Goal: Task Accomplishment & Management: Use online tool/utility

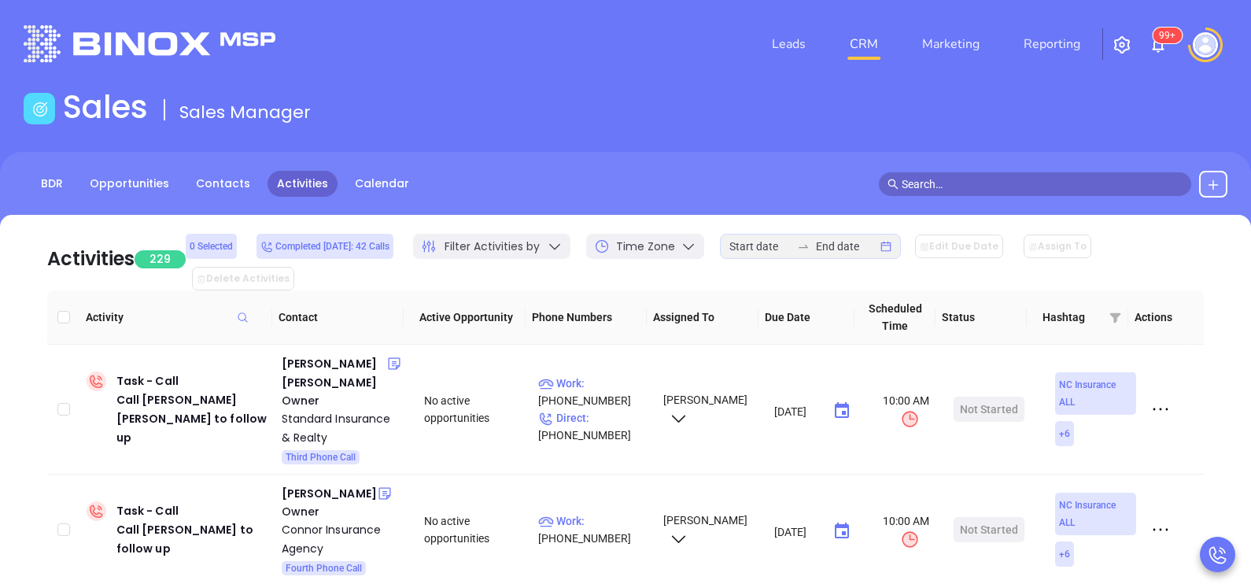
click at [58, 178] on link "BDR" at bounding box center [51, 184] width 41 height 26
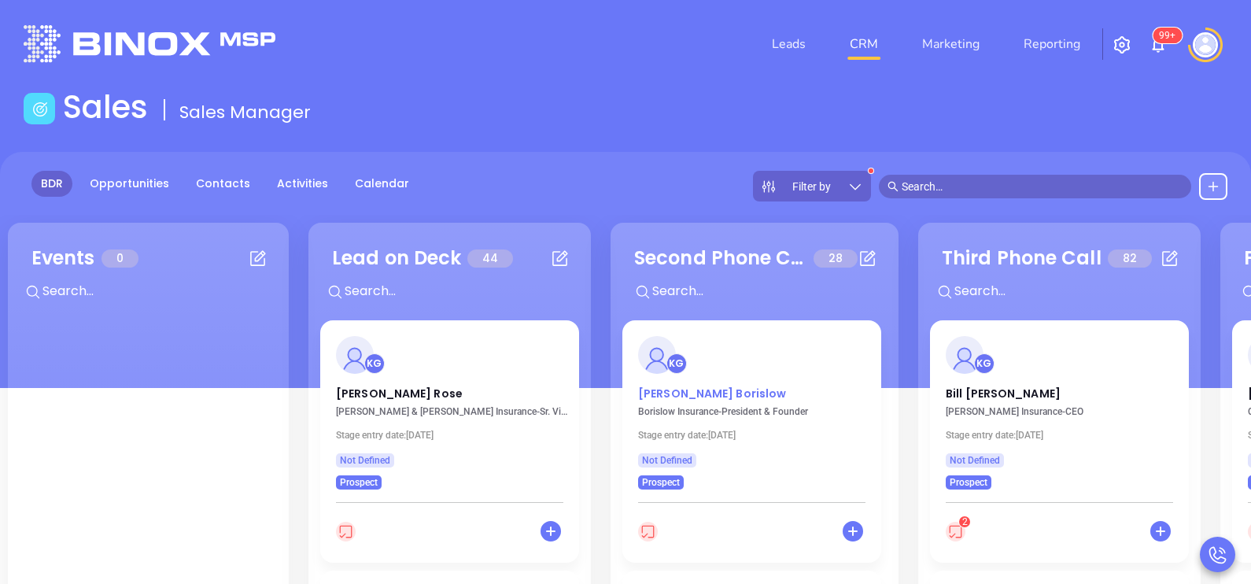
click at [665, 386] on p "[PERSON_NAME]" at bounding box center [751, 390] width 227 height 8
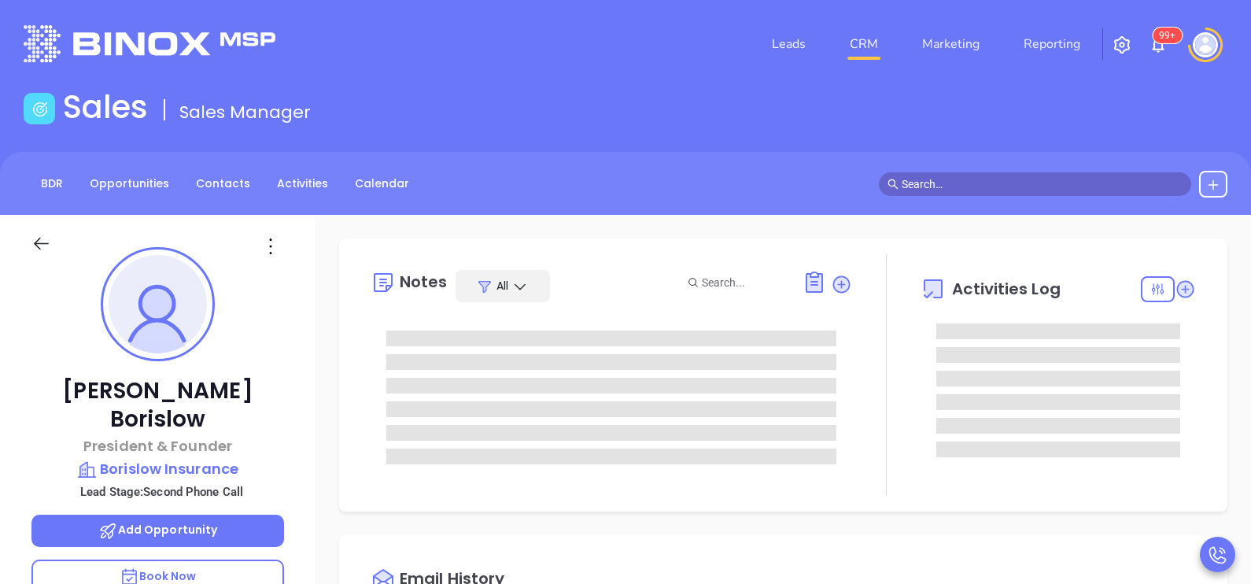
type input "[DATE]"
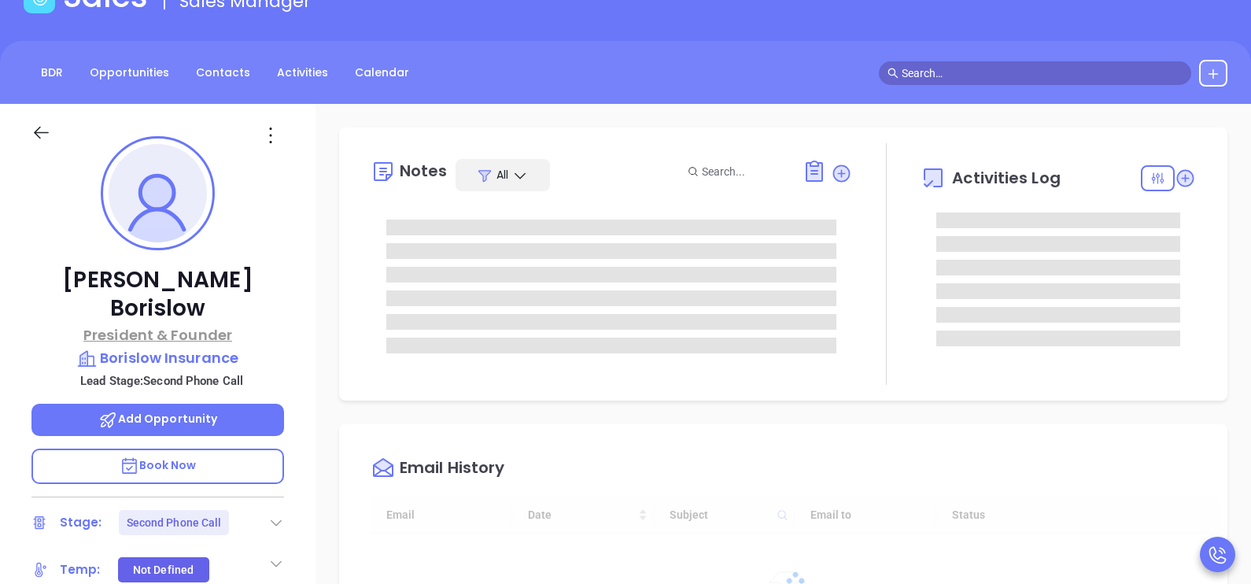
type input "[PERSON_NAME]"
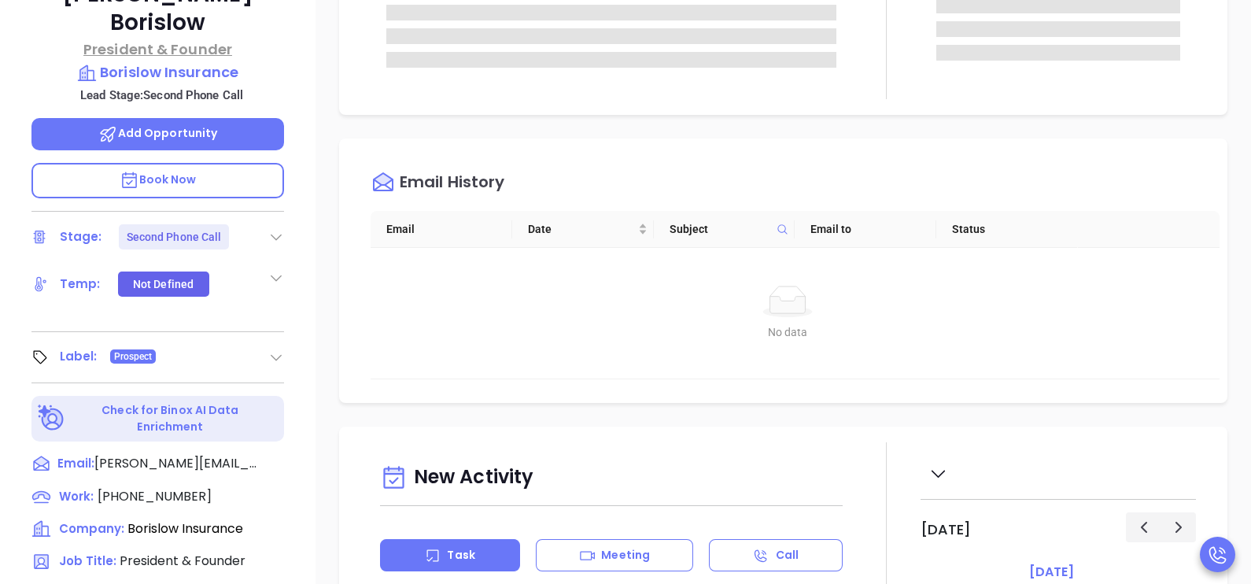
scroll to position [590, 0]
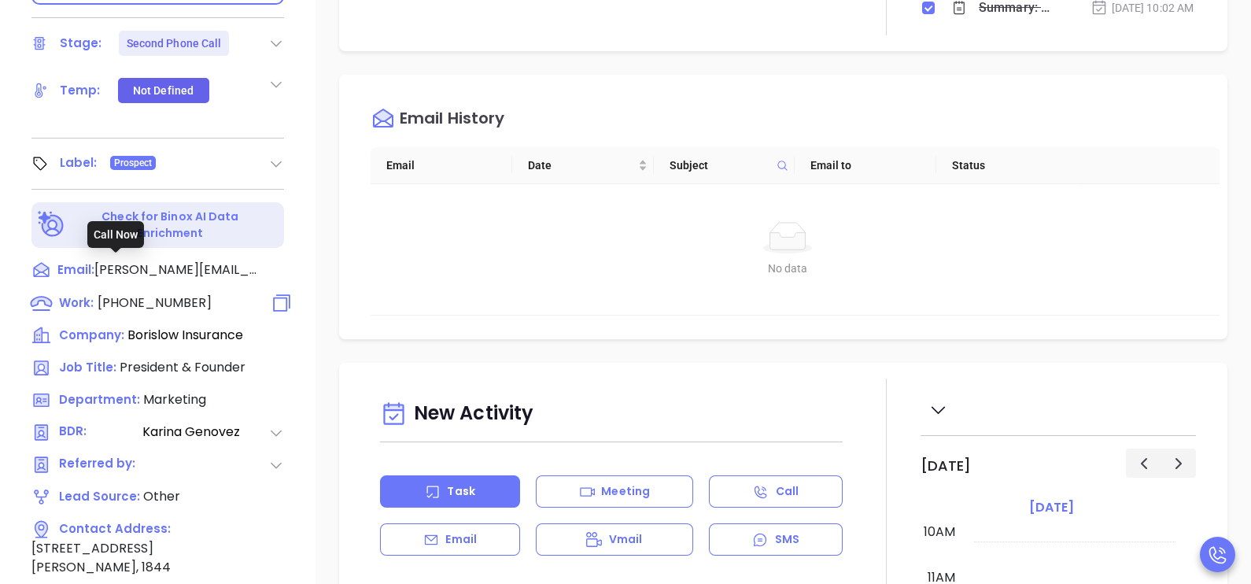
click at [129, 294] on span "(978) 689-8200" at bounding box center [155, 303] width 114 height 18
type input "(978) 689-8200"
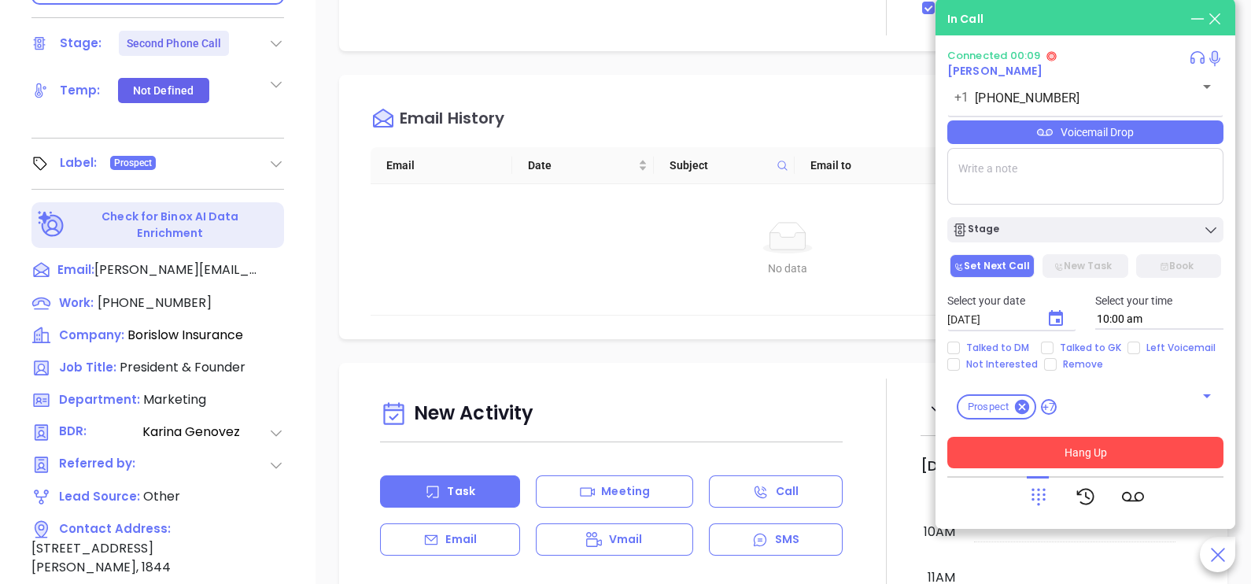
click at [1036, 461] on button "Hang Up" at bounding box center [1086, 452] width 276 height 31
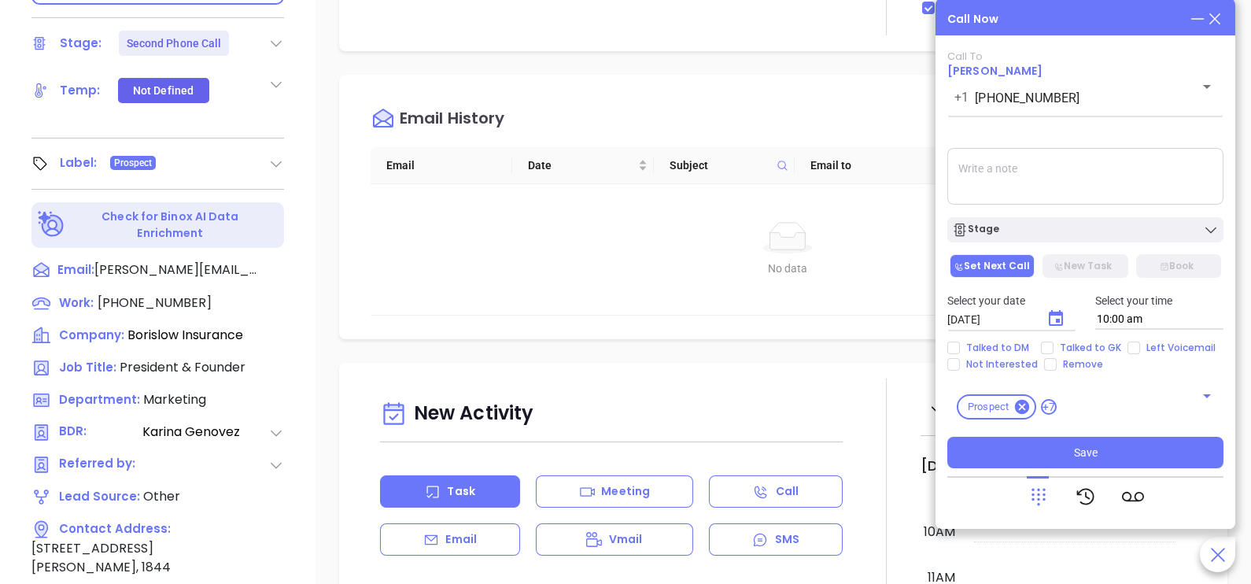
click at [1217, 19] on icon at bounding box center [1214, 18] width 17 height 17
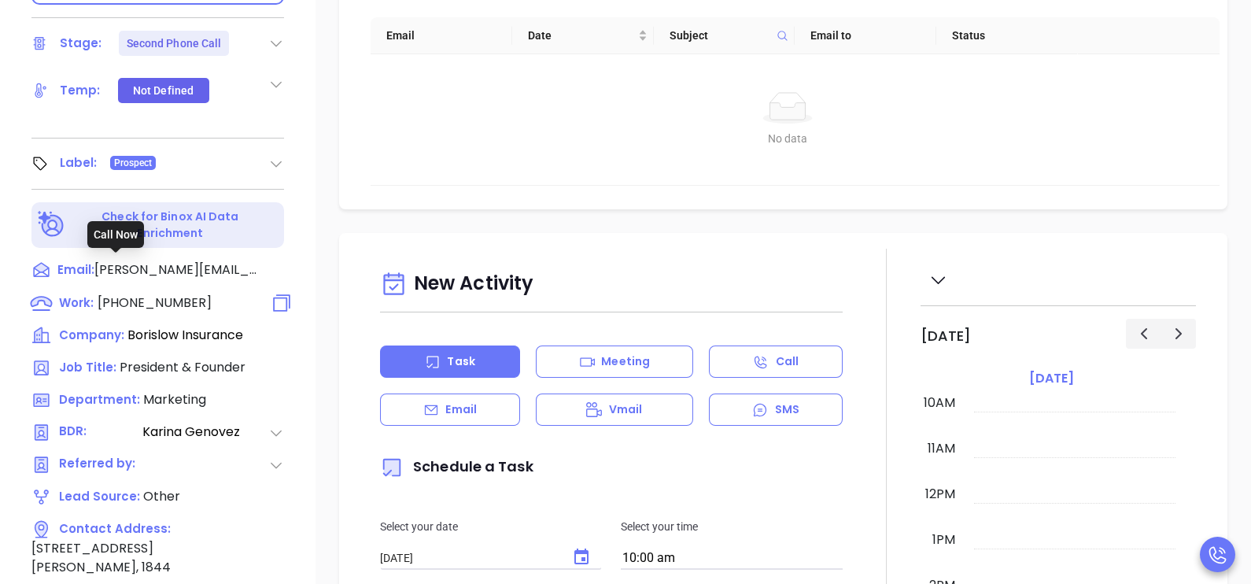
click at [175, 294] on span "(978) 689-8200" at bounding box center [155, 303] width 114 height 18
type input "(978) 689-8200"
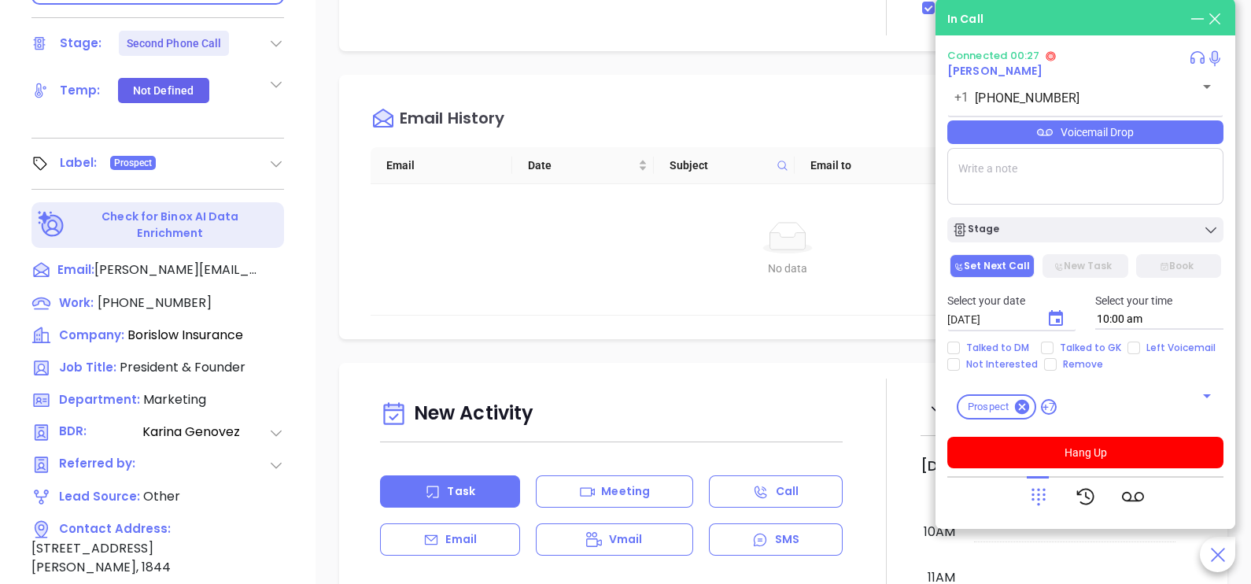
click at [1191, 134] on div "Voicemail Drop" at bounding box center [1086, 132] width 276 height 24
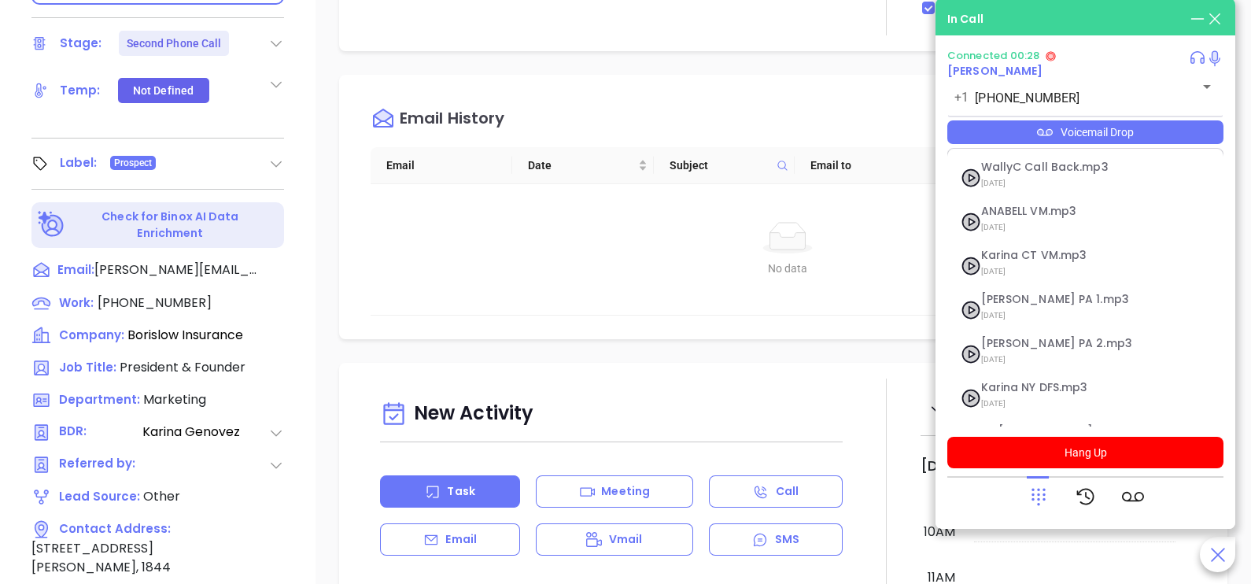
scroll to position [172, 0]
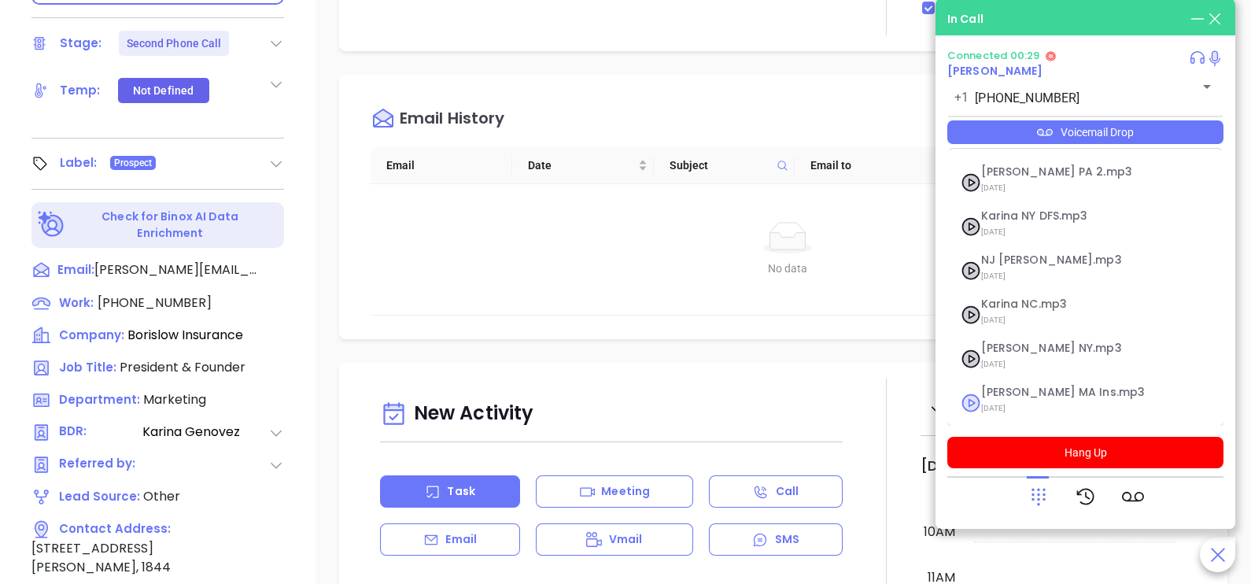
click at [1031, 395] on span "Karina MA Ins.mp3" at bounding box center [1066, 392] width 170 height 12
checkbox input "true"
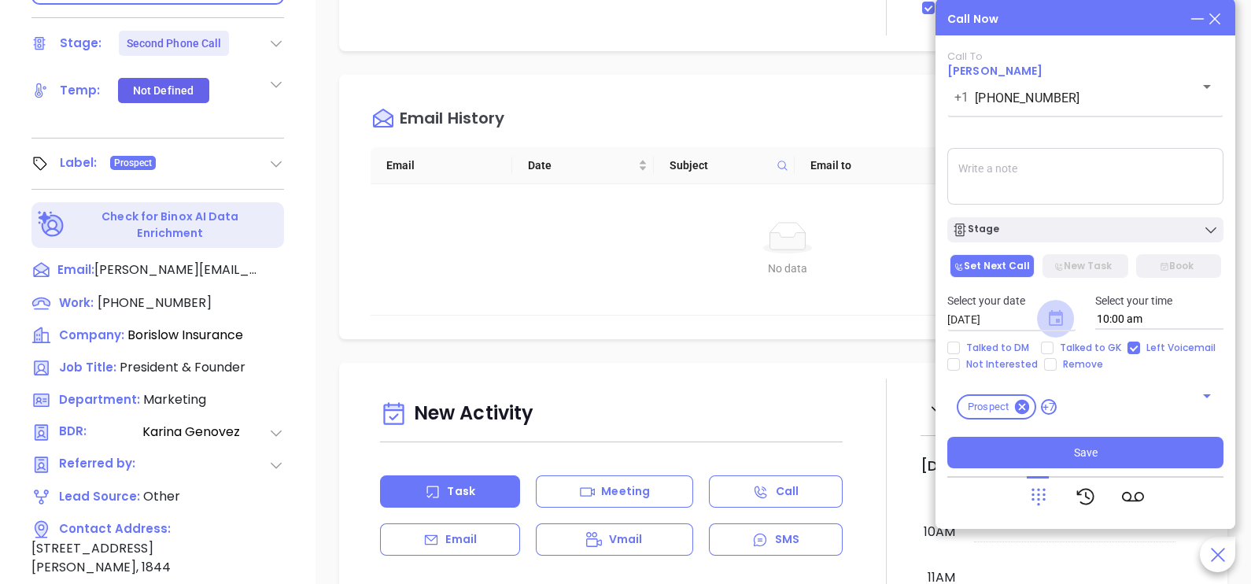
click at [1049, 320] on icon "Choose date, selected date is Oct 8, 2025" at bounding box center [1056, 318] width 14 height 16
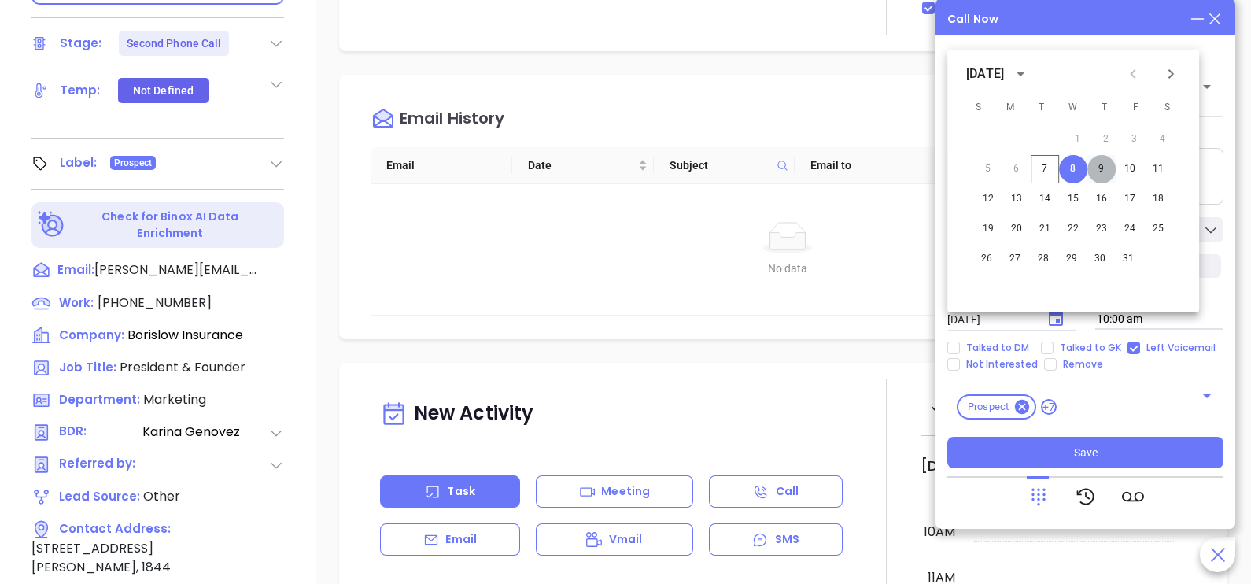
click at [1100, 176] on button "9" at bounding box center [1102, 169] width 28 height 28
type input "10/09/2025"
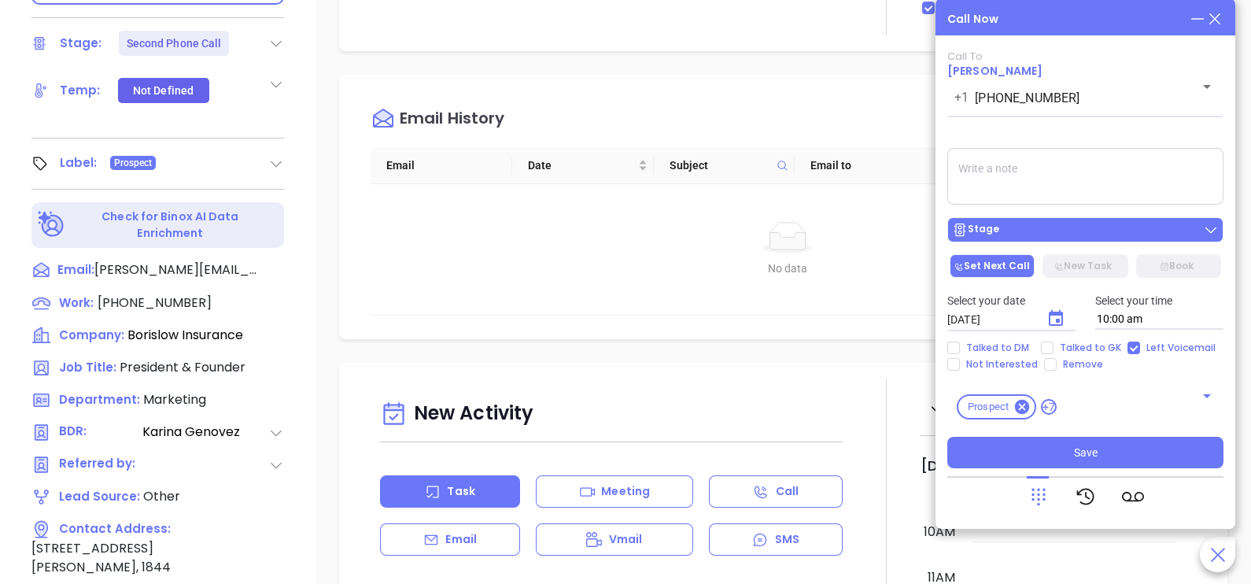
click at [1117, 237] on div "Stage" at bounding box center [1085, 230] width 267 height 16
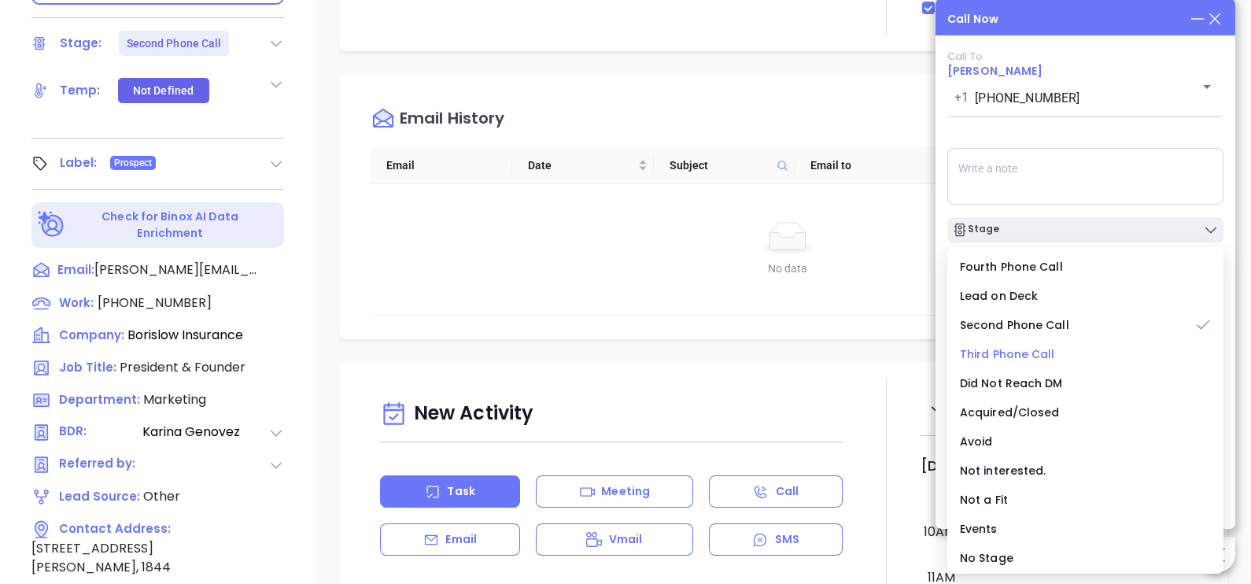
click at [1036, 350] on span "Third Phone Call" at bounding box center [1007, 354] width 95 height 16
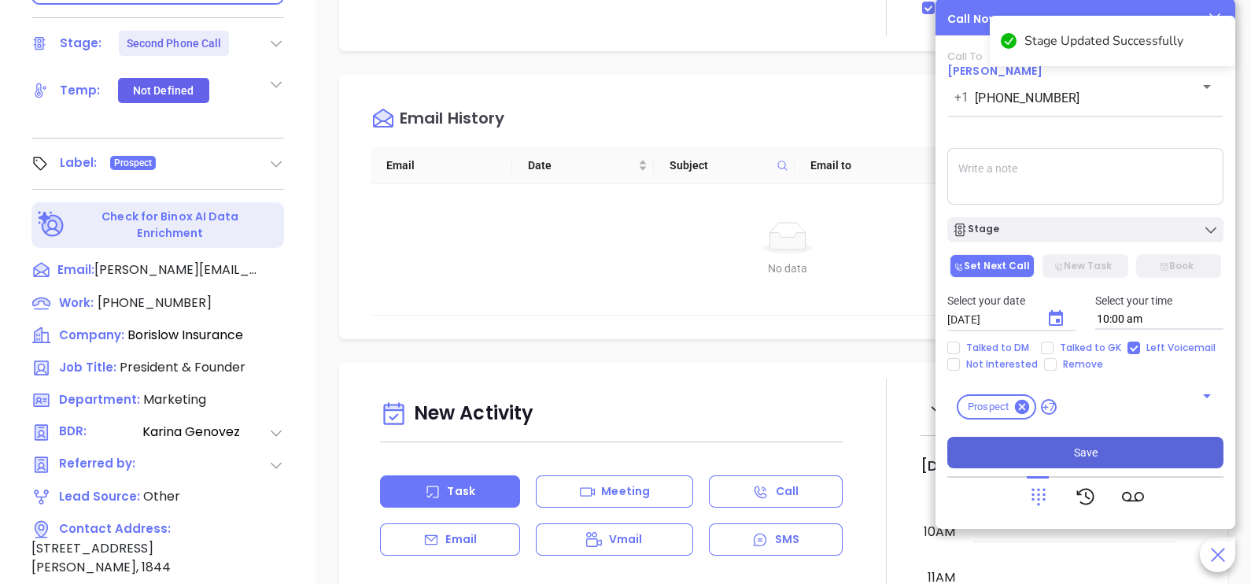
click at [1085, 453] on span "Save" at bounding box center [1086, 452] width 24 height 17
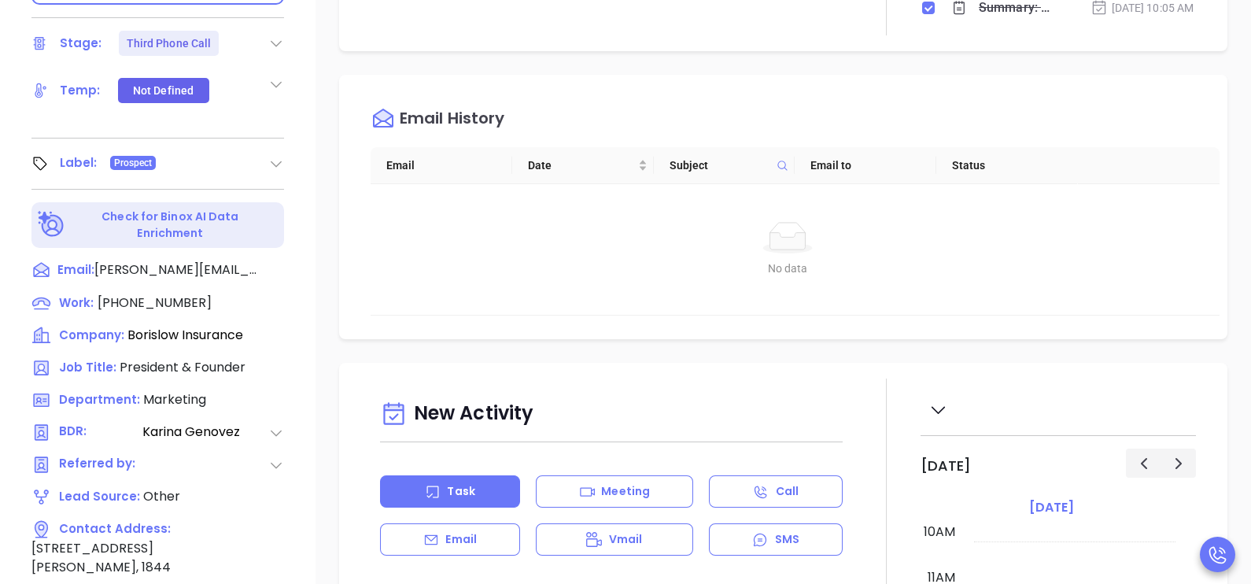
click at [1226, 106] on div "Notes All Binox AI Insights ● Karina Genovez | Oct 7, 2025 05:06 PM Beta Summar…" at bounding box center [784, 176] width 936 height 1102
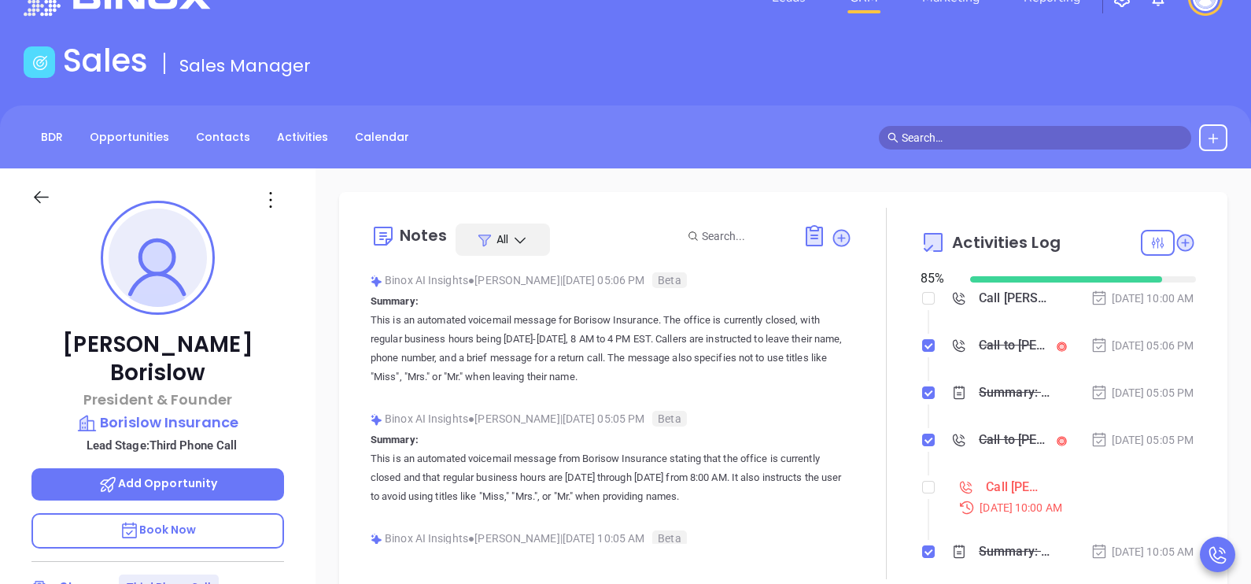
scroll to position [0, 0]
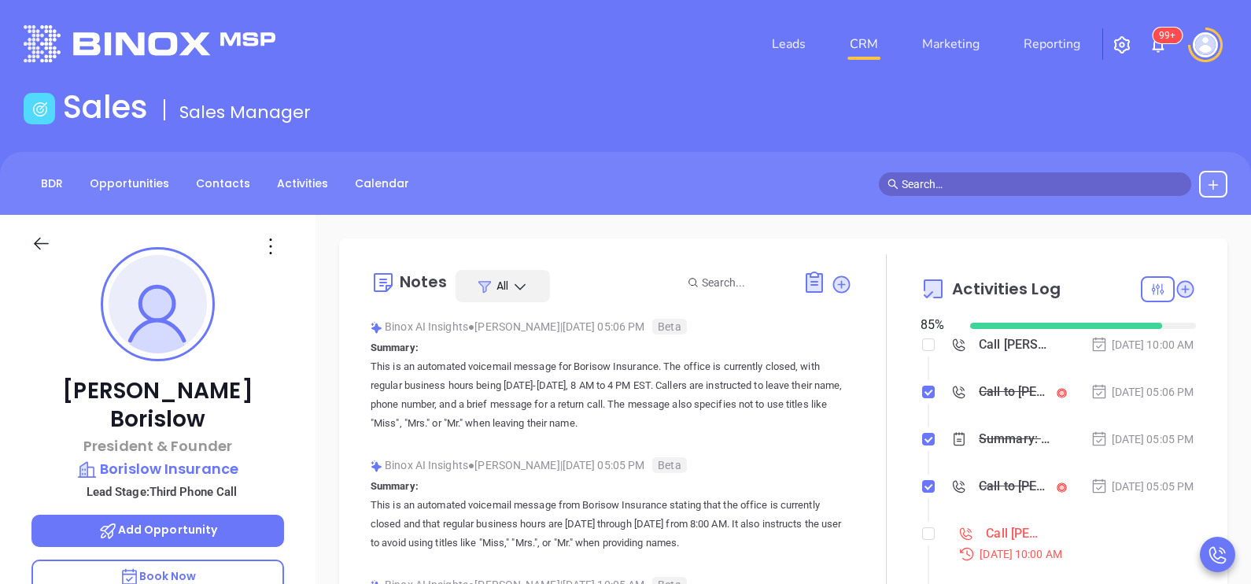
click at [1162, 428] on li "Call to Jennifer Borislow Oct 7, 2025 | 05:06 PM" at bounding box center [1061, 407] width 272 height 43
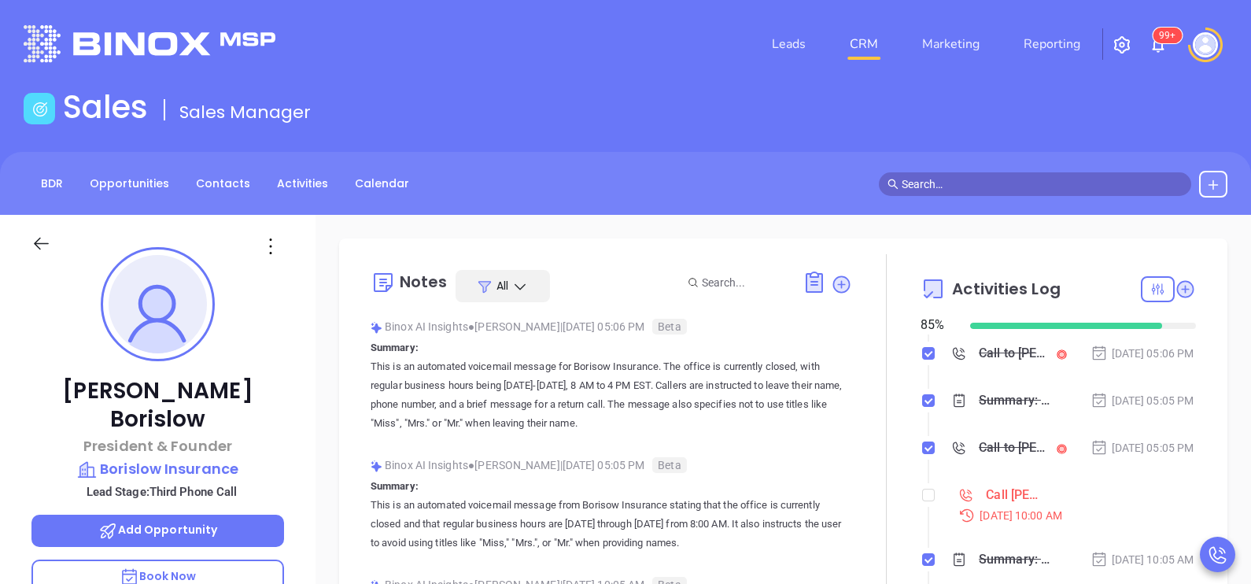
scroll to position [78, 0]
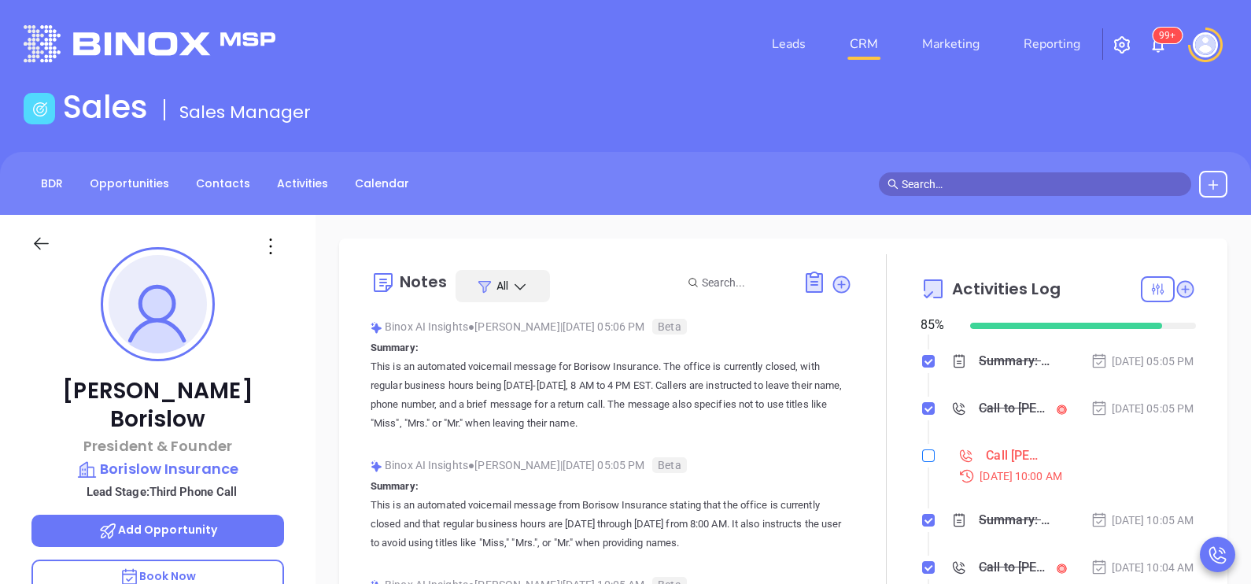
click at [922, 462] on input "checkbox" at bounding box center [928, 455] width 13 height 13
checkbox input "true"
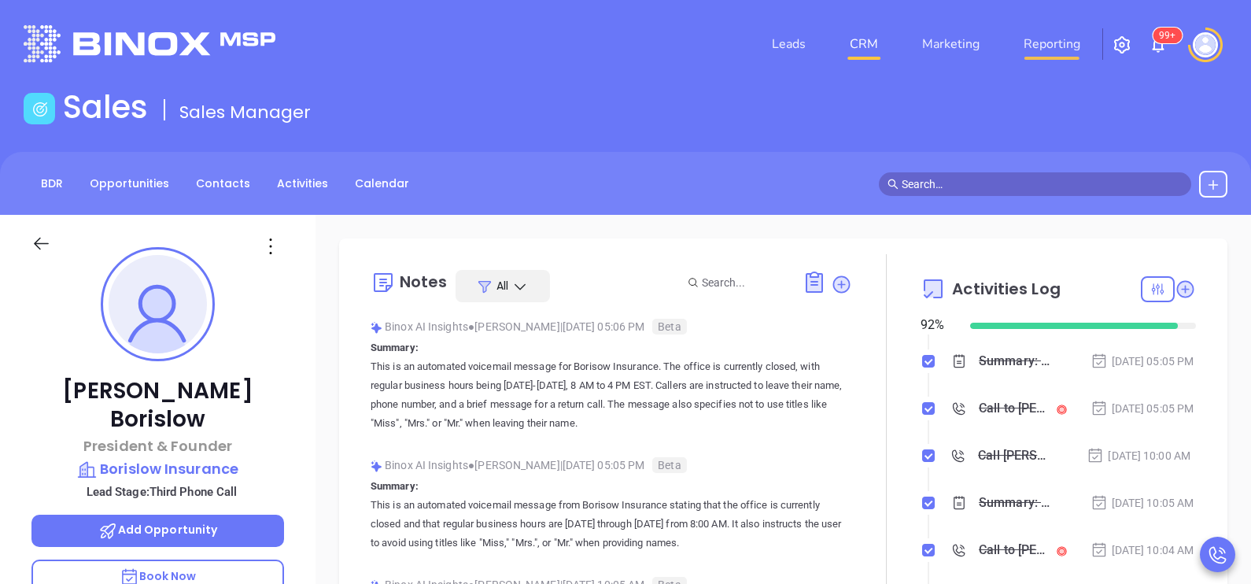
click at [1049, 42] on link "Reporting" at bounding box center [1052, 43] width 69 height 31
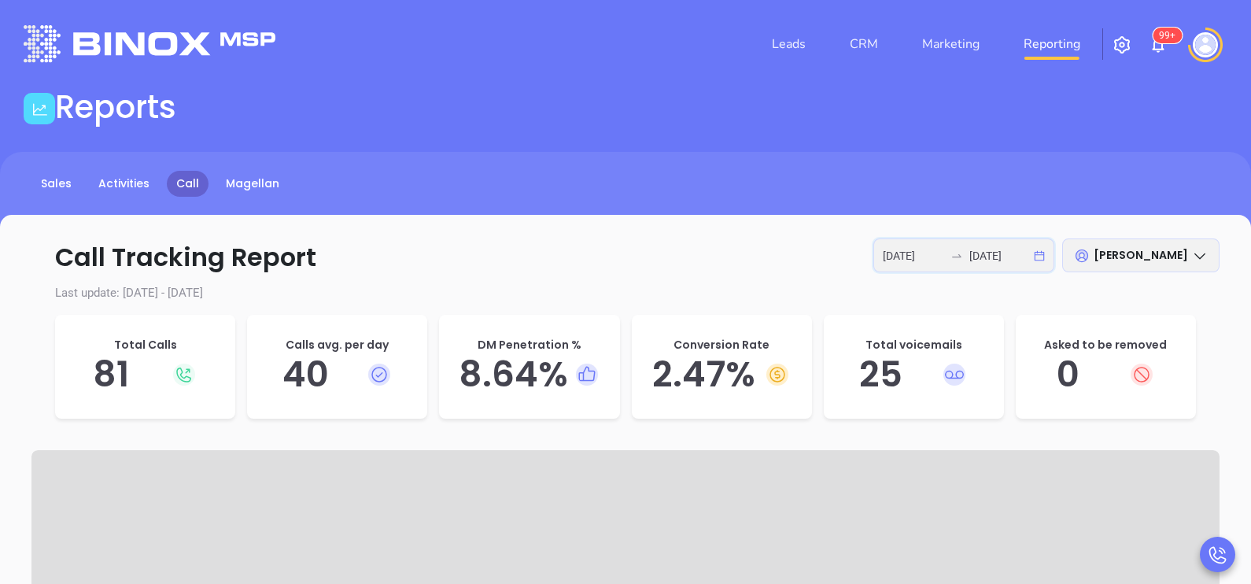
click at [973, 257] on input "2025-10-07" at bounding box center [1000, 255] width 61 height 17
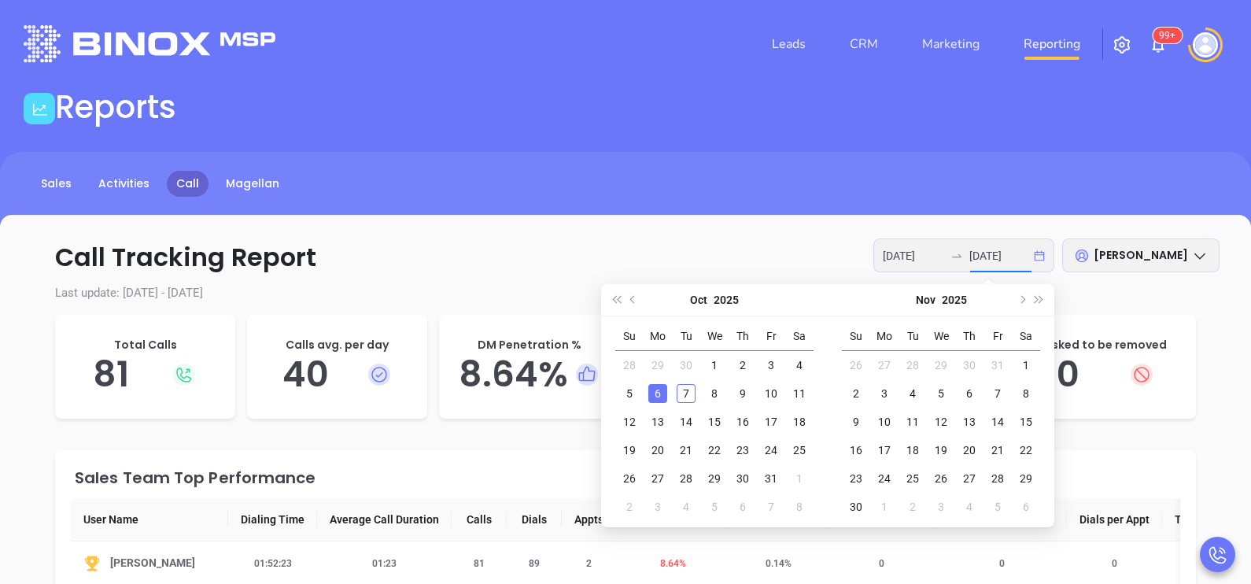
click at [661, 393] on div "6" at bounding box center [657, 393] width 19 height 19
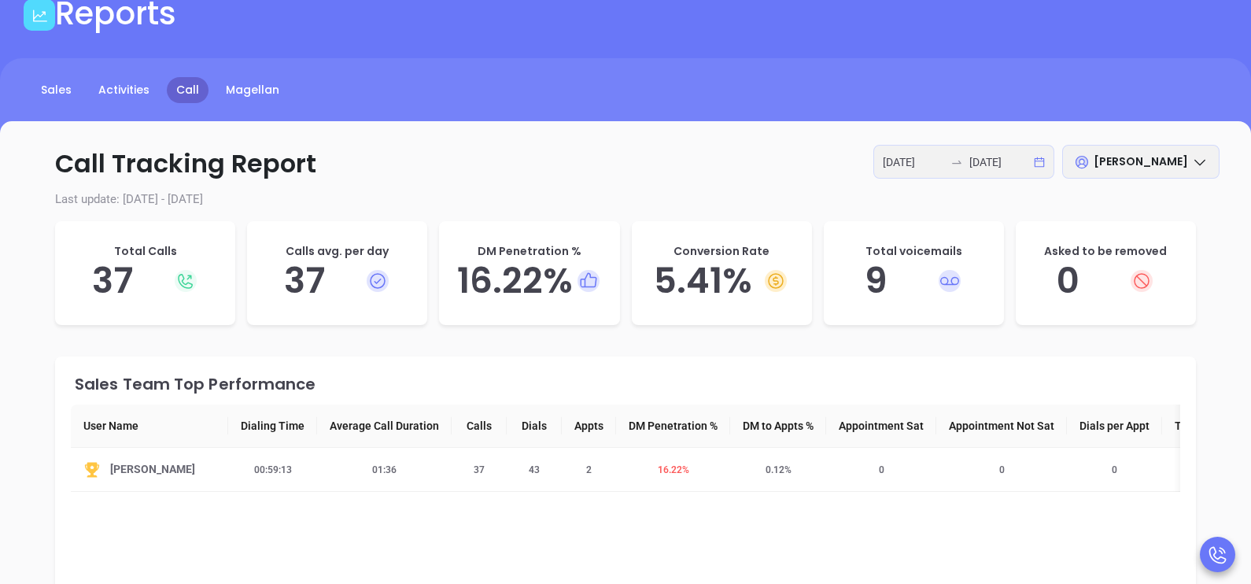
scroll to position [118, 0]
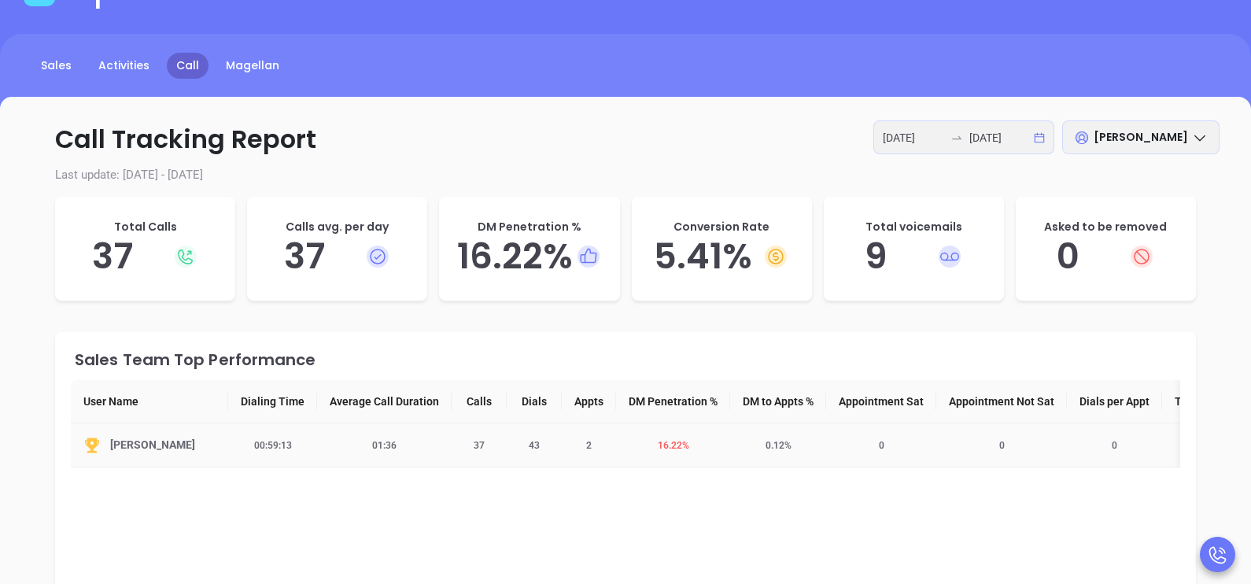
click at [665, 452] on td "16.22 %" at bounding box center [673, 445] width 114 height 44
click at [664, 448] on span "16.22 %" at bounding box center [673, 445] width 50 height 11
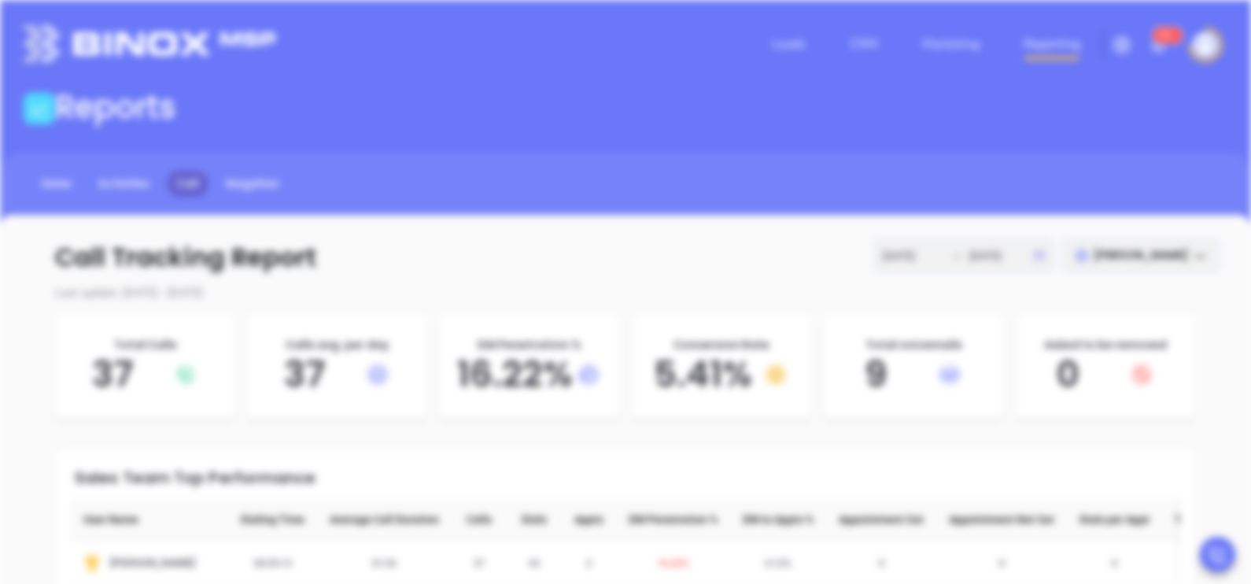
scroll to position [0, 0]
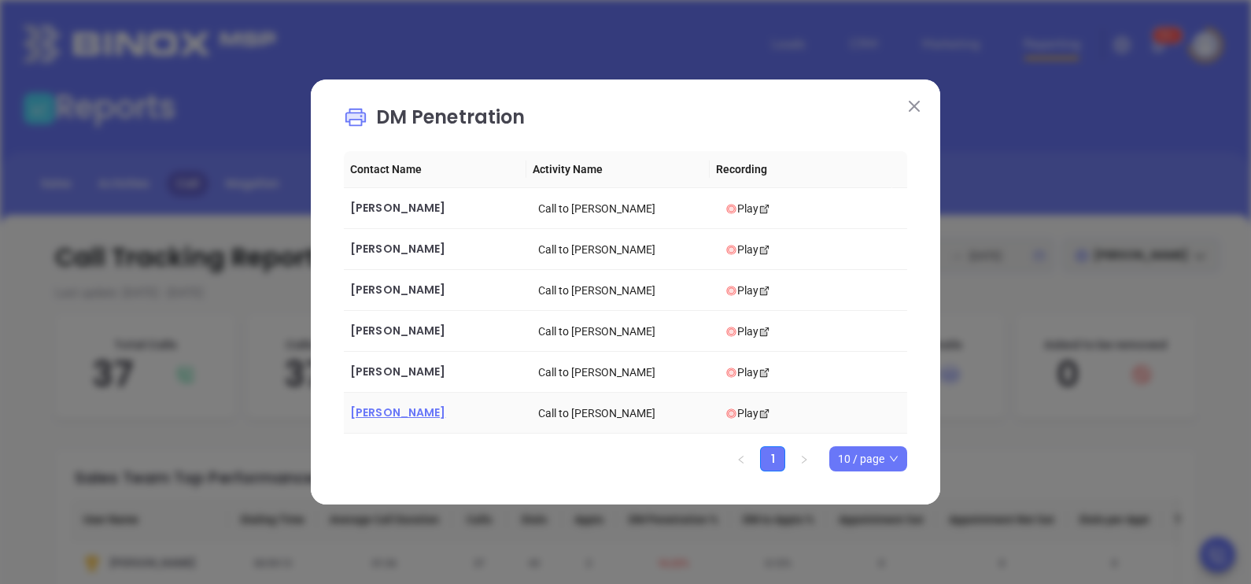
click at [401, 416] on span "Kevin Hicks" at bounding box center [397, 413] width 95 height 16
click at [911, 106] on img at bounding box center [914, 106] width 11 height 11
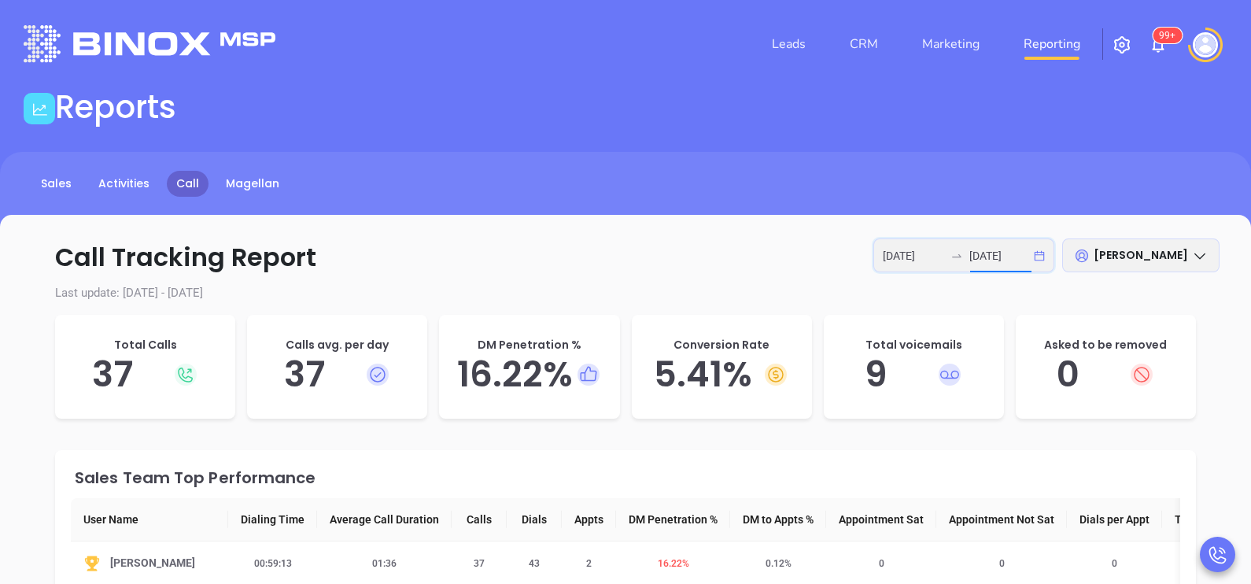
click at [977, 250] on input "2025-10-06" at bounding box center [1000, 255] width 61 height 17
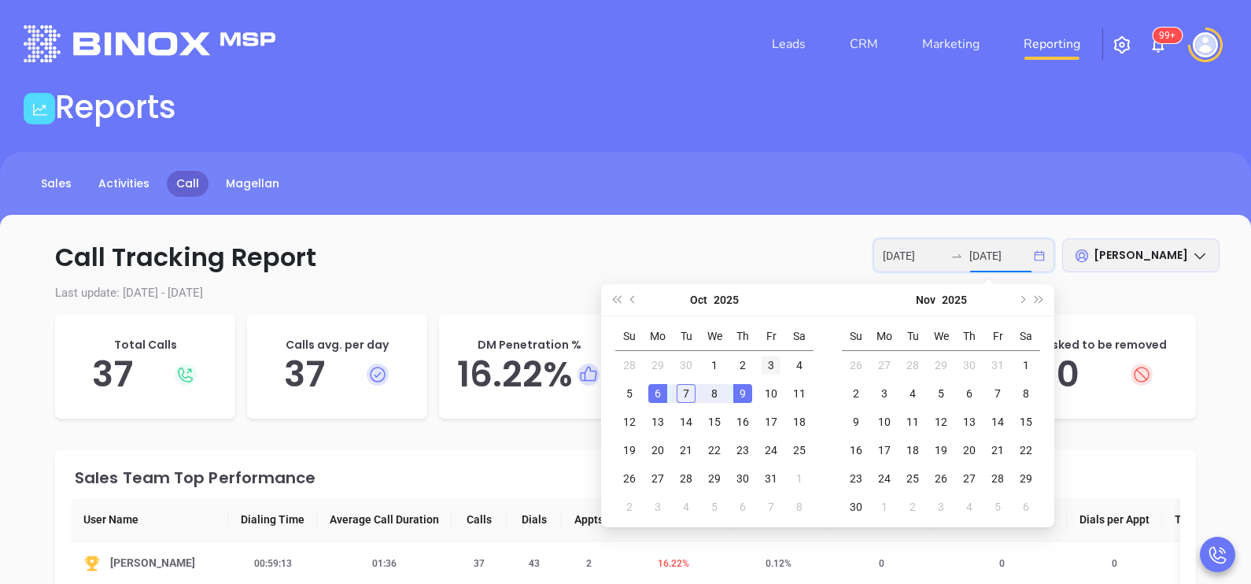
type input "2025-10-03"
click at [768, 370] on div "3" at bounding box center [771, 365] width 19 height 19
type input "2025-10-03"
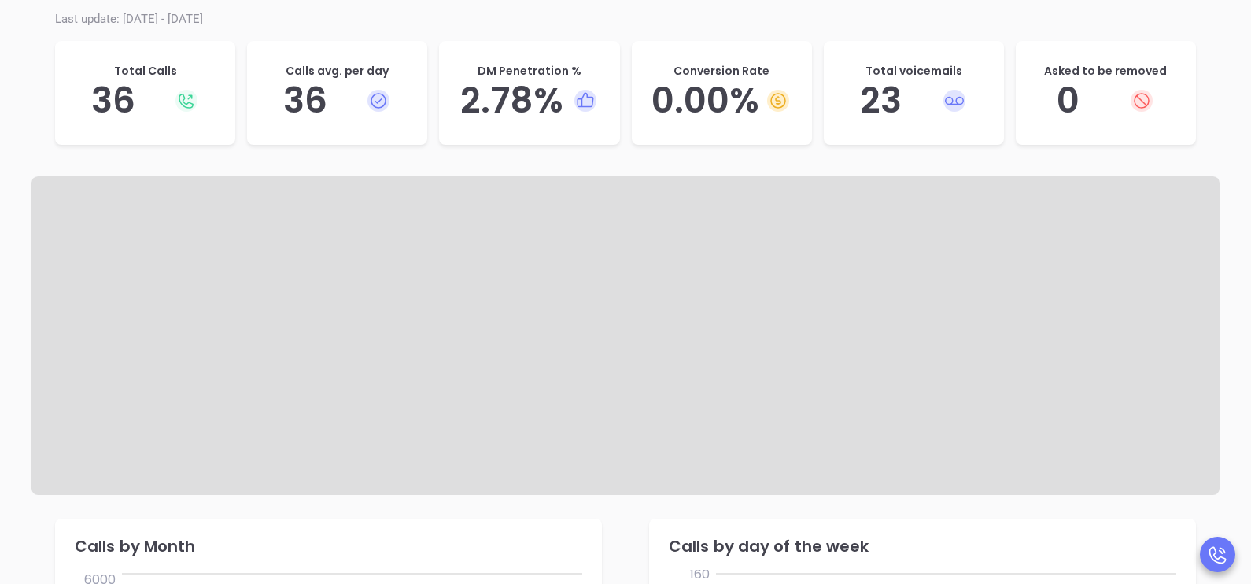
scroll to position [275, 0]
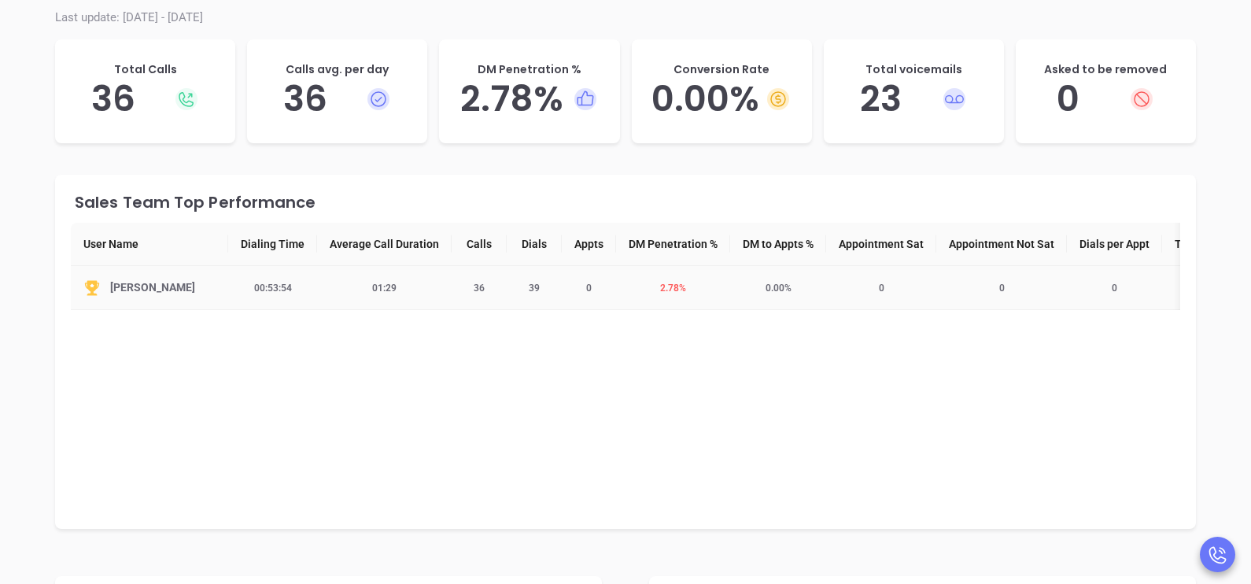
click at [671, 280] on td "2.78 %" at bounding box center [673, 288] width 114 height 44
click at [673, 287] on span "2.78 %" at bounding box center [673, 288] width 45 height 11
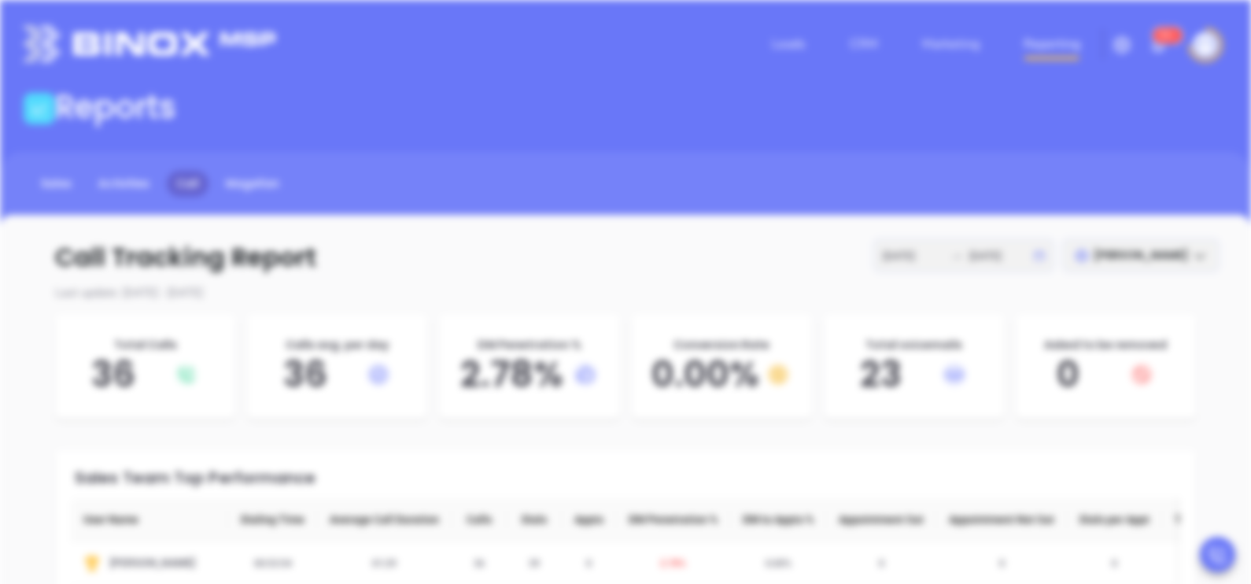
scroll to position [0, 0]
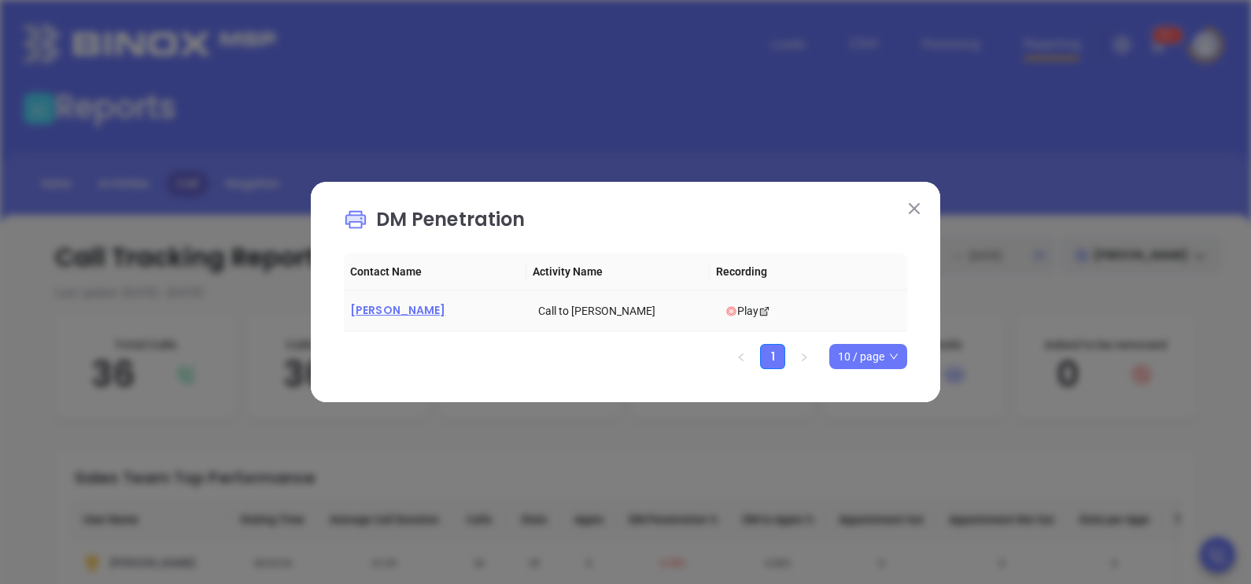
click at [396, 309] on span "Brian Kilcoyne" at bounding box center [397, 310] width 95 height 16
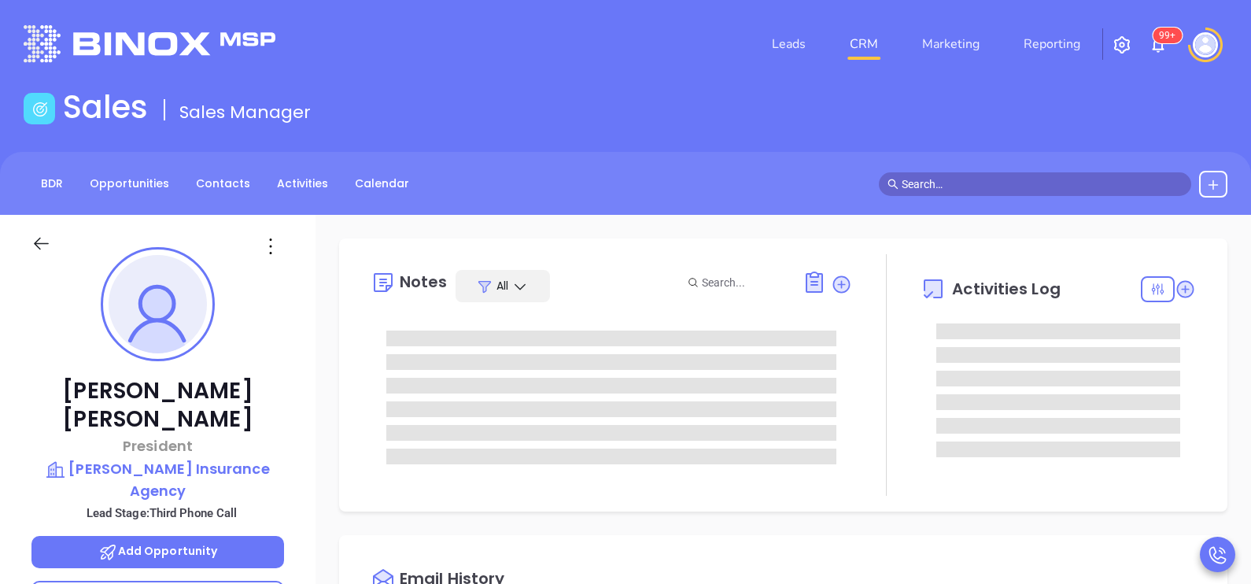
scroll to position [456, 0]
type input "[PERSON_NAME]"
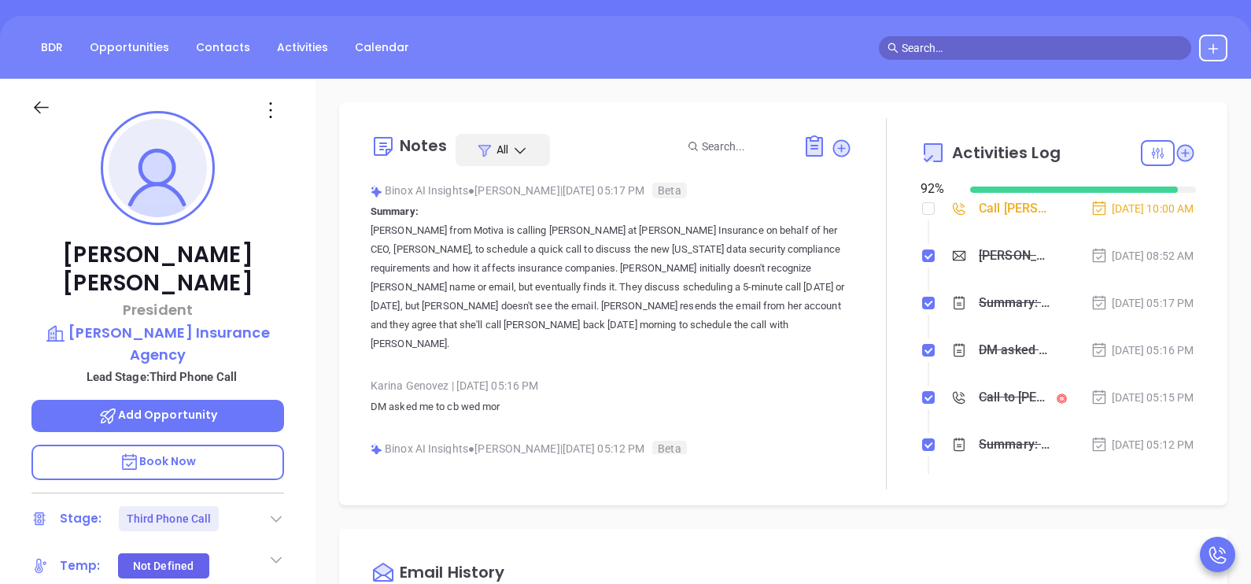
scroll to position [118, 0]
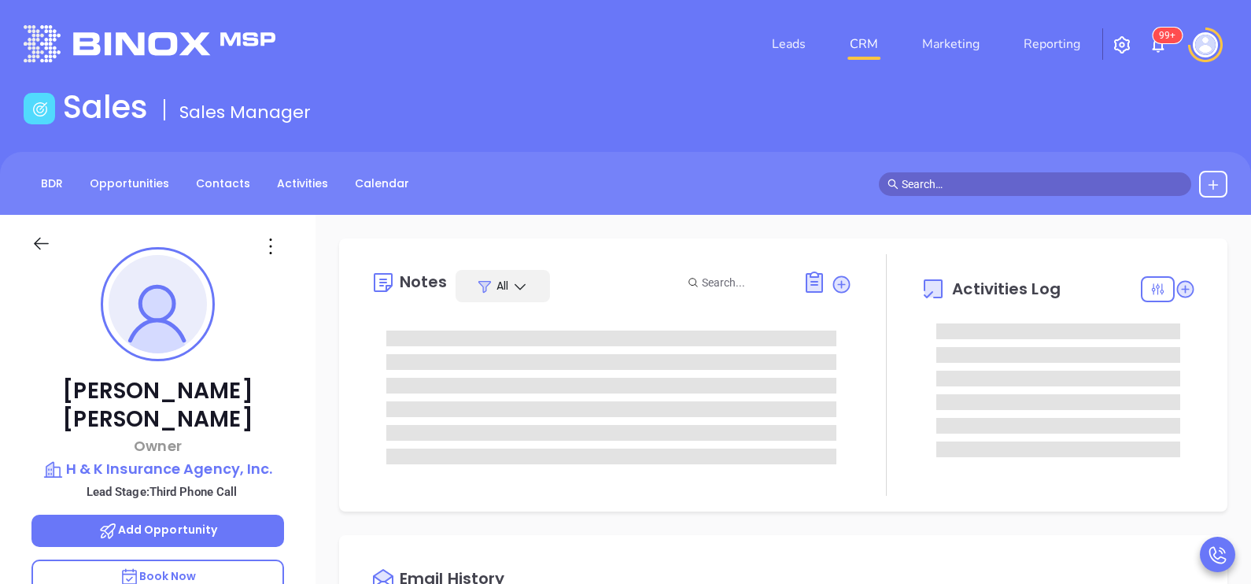
scroll to position [456, 0]
type input "[PERSON_NAME]"
